Goal: Task Accomplishment & Management: Use online tool/utility

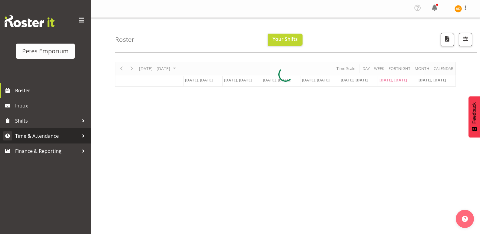
click at [72, 129] on link "Time & Attendance" at bounding box center [45, 135] width 91 height 15
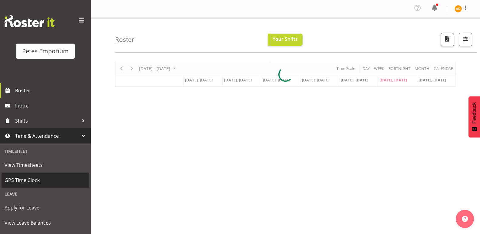
click at [57, 180] on span "GPS Time Clock" at bounding box center [46, 180] width 82 height 9
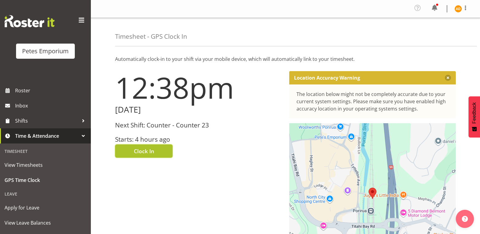
click at [145, 151] on span "Clock In" at bounding box center [144, 151] width 20 height 8
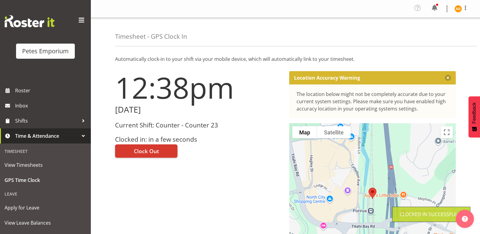
click at [455, 11] on figure at bounding box center [458, 8] width 7 height 7
click at [440, 38] on link "Log Out" at bounding box center [440, 33] width 58 height 11
